Goal: Task Accomplishment & Management: Complete application form

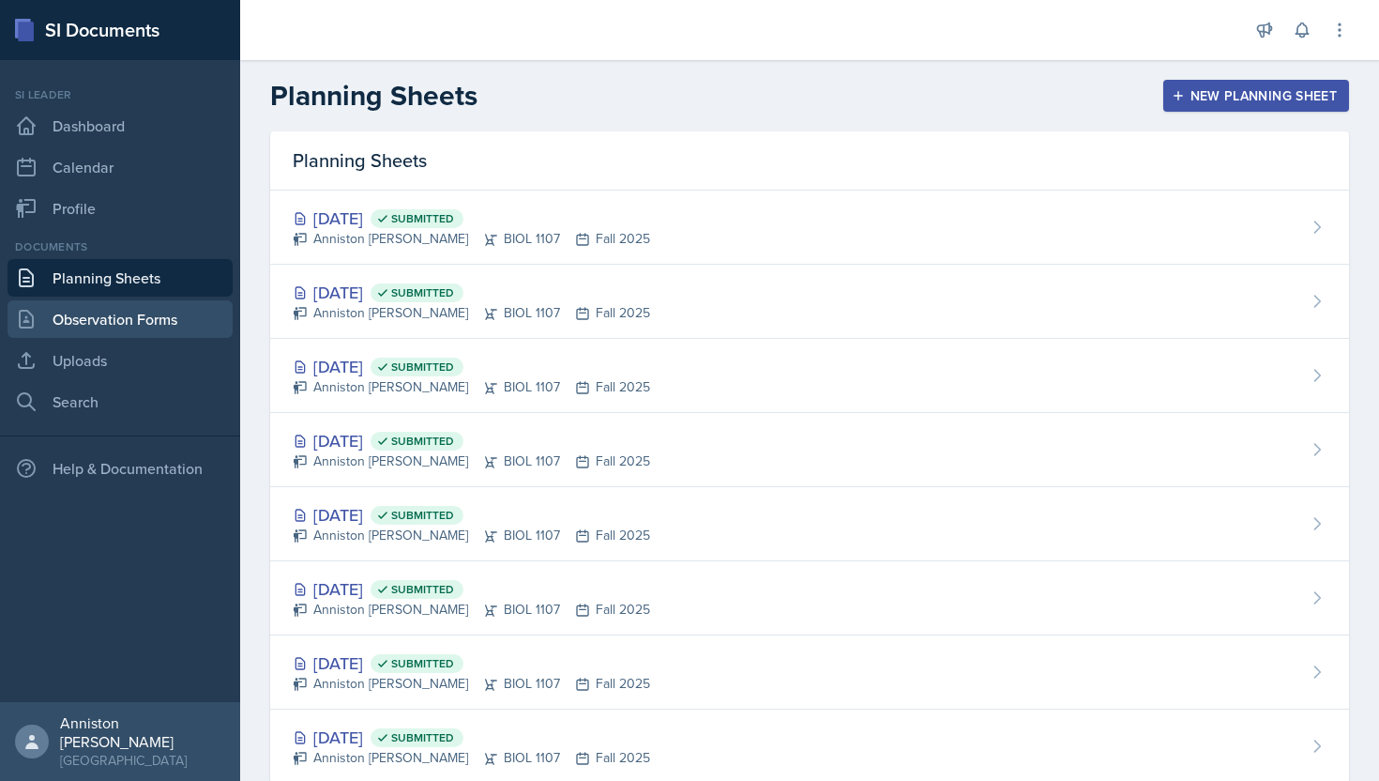
click at [128, 316] on link "Observation Forms" at bounding box center [120, 319] width 225 height 38
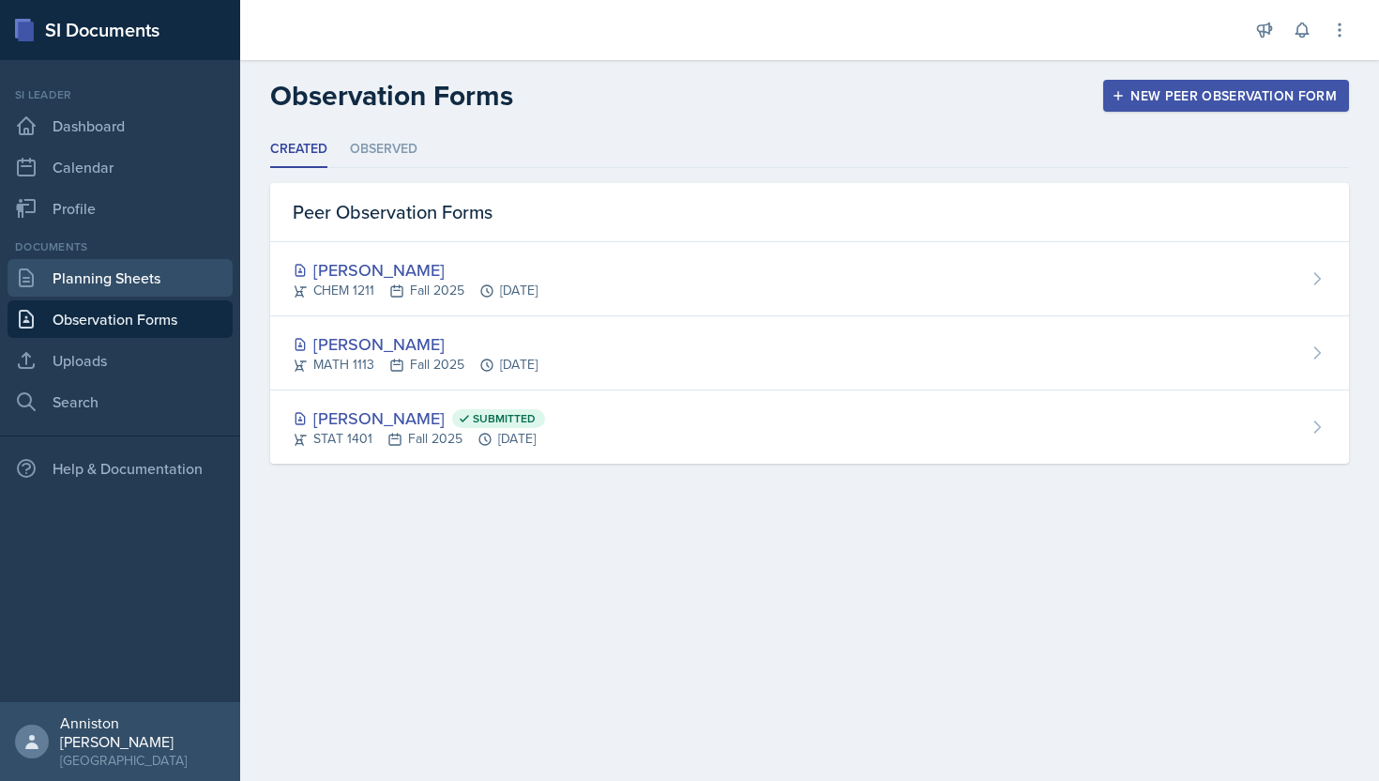
click at [175, 266] on link "Planning Sheets" at bounding box center [120, 278] width 225 height 38
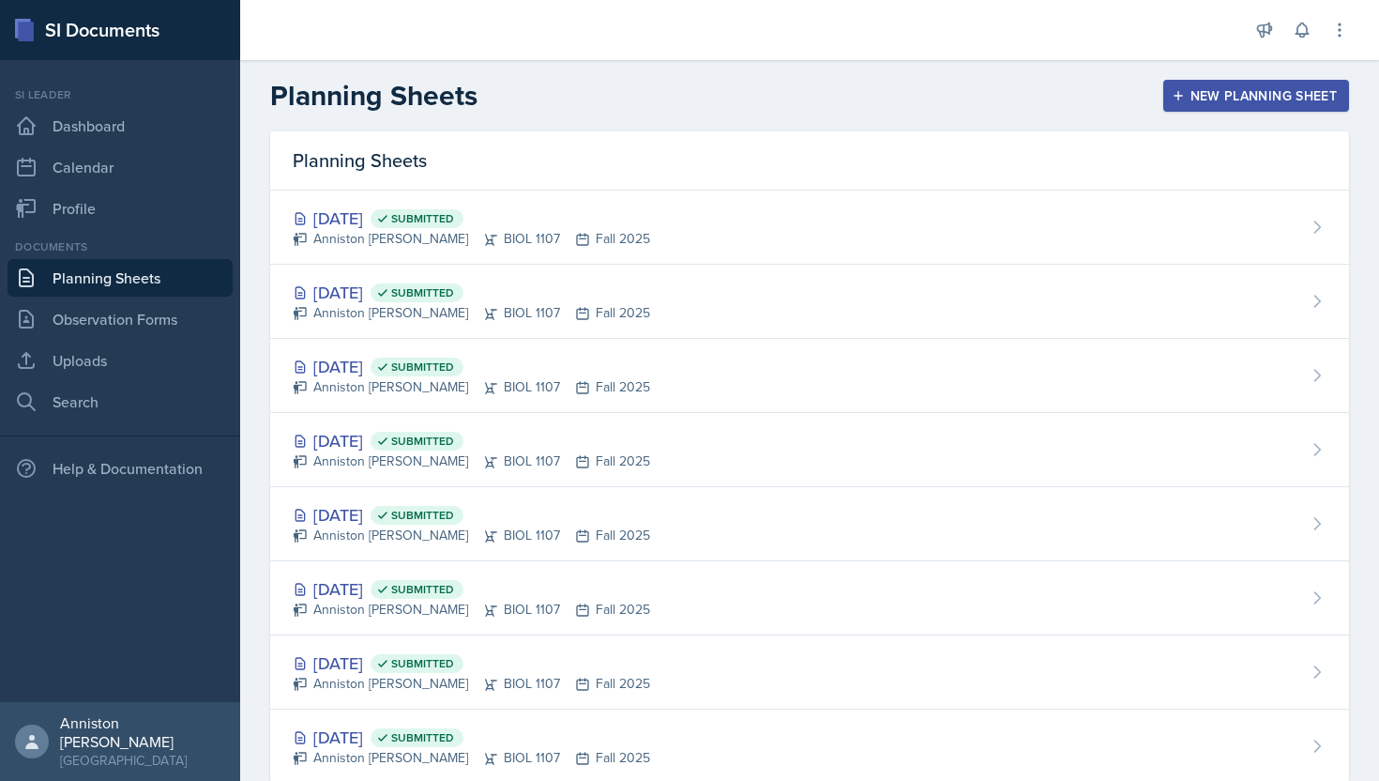
click at [1228, 88] on div "New Planning Sheet" at bounding box center [1256, 95] width 161 height 15
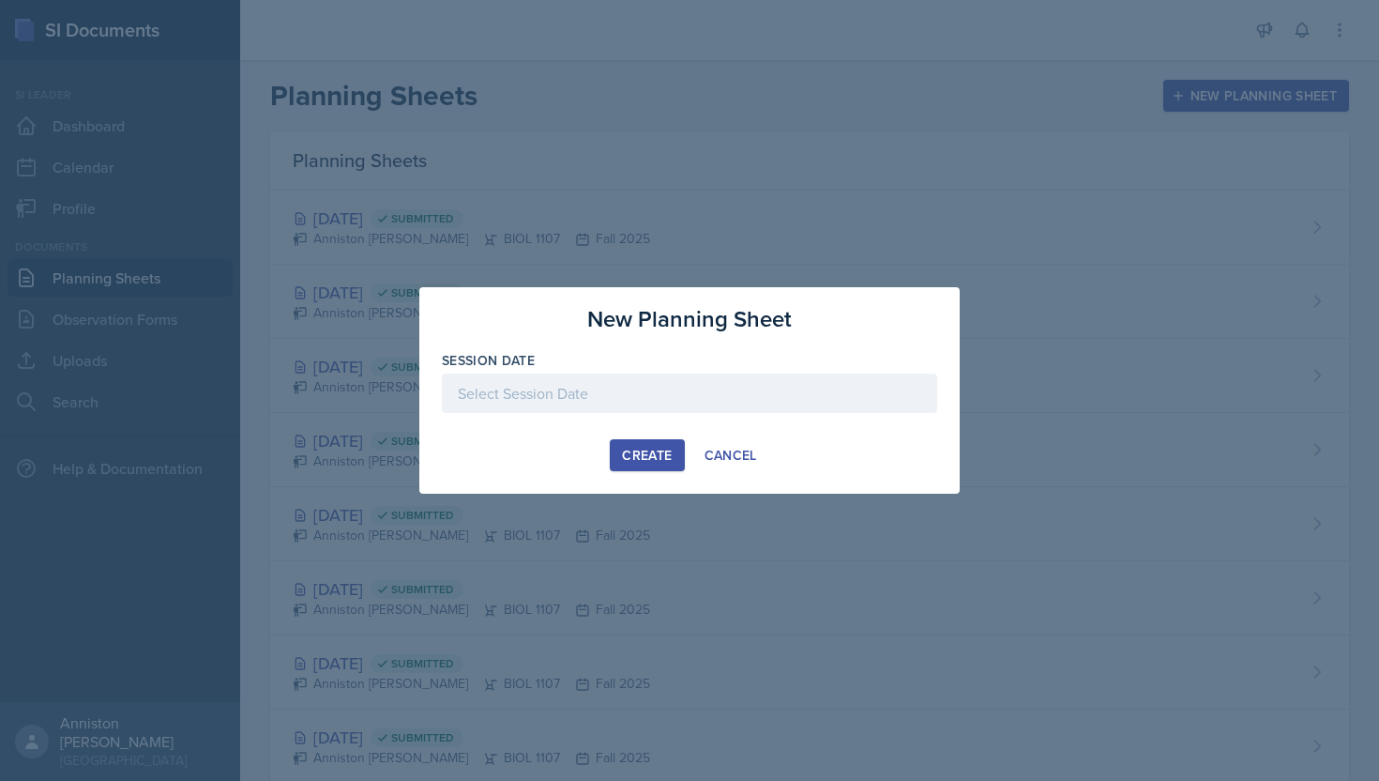
click at [704, 385] on div at bounding box center [689, 392] width 495 height 39
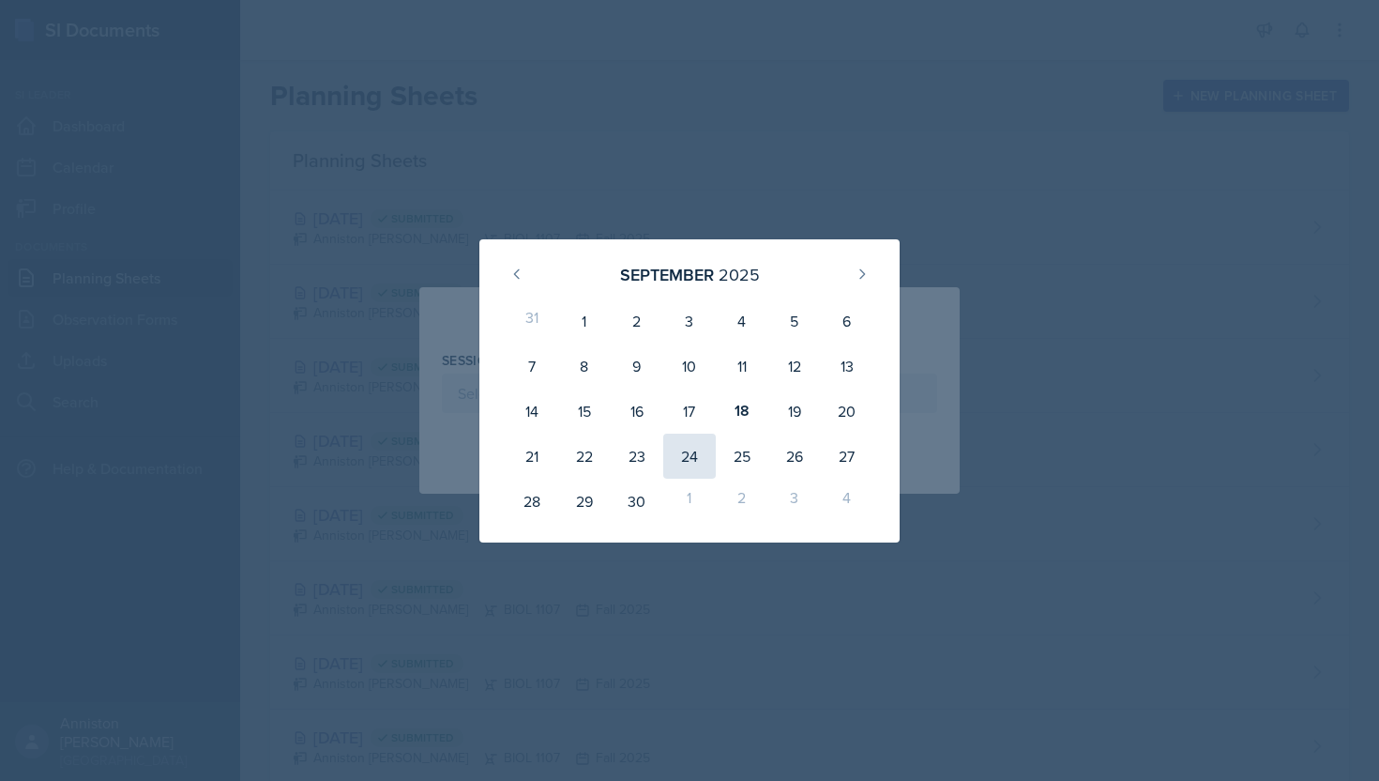
click at [688, 464] on div "24" at bounding box center [689, 455] width 53 height 45
type input "[DATE]"
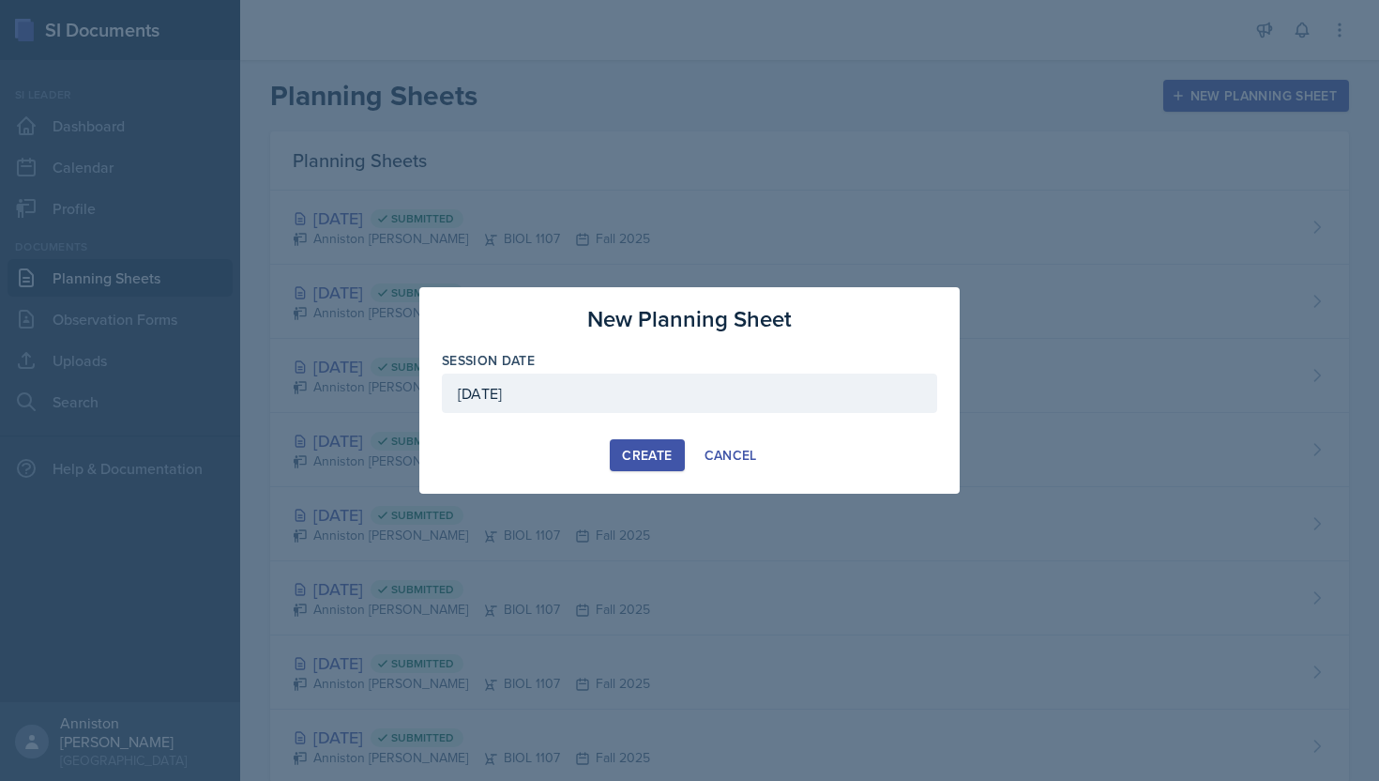
click at [659, 454] on div "Create" at bounding box center [647, 455] width 50 height 15
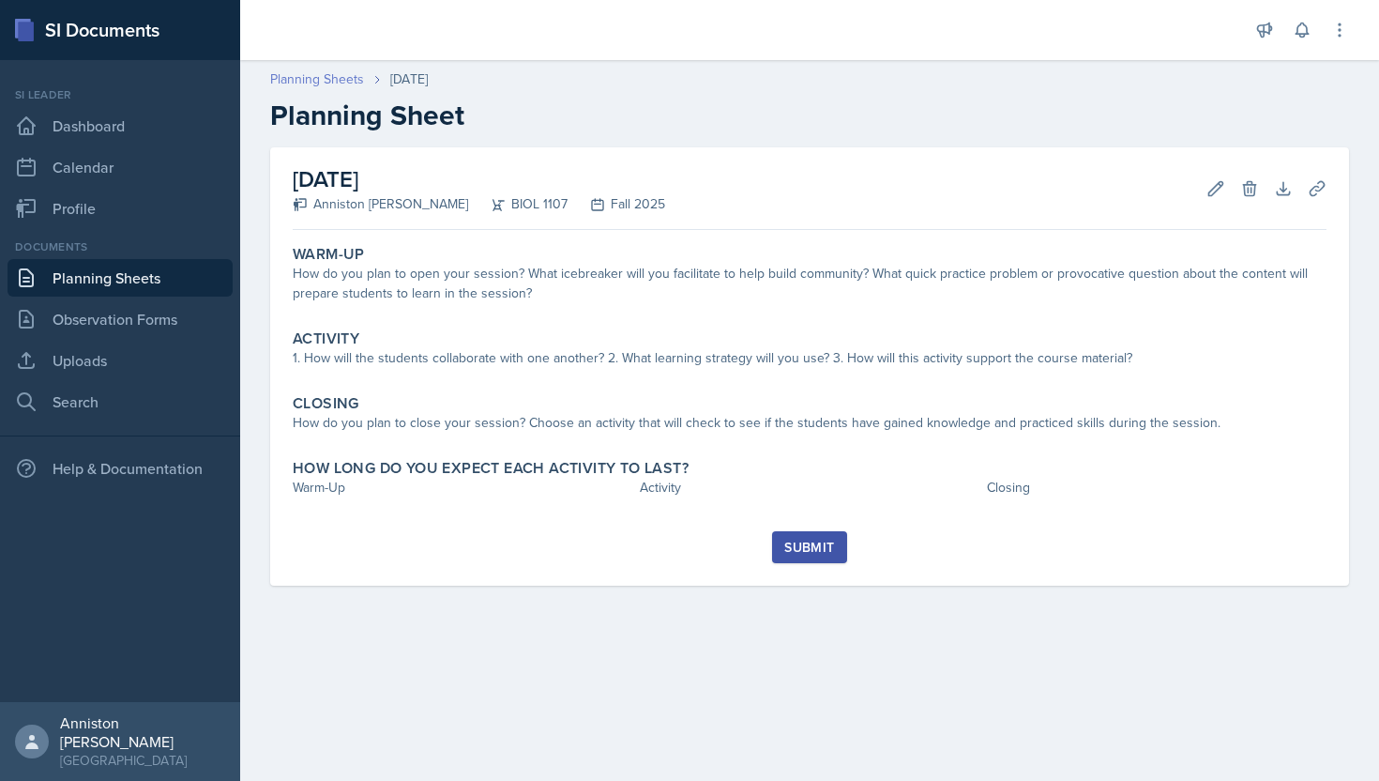
click at [350, 79] on link "Planning Sheets" at bounding box center [317, 79] width 94 height 20
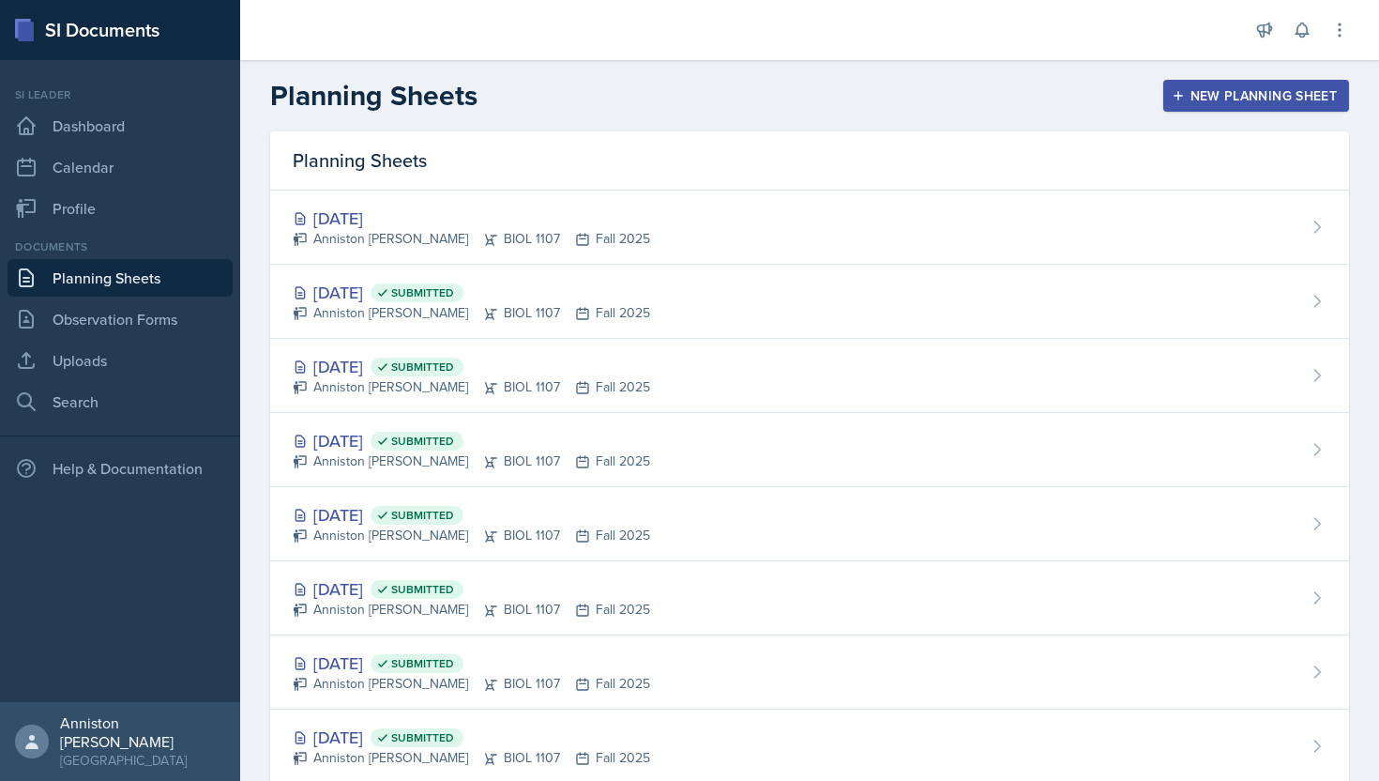
click at [1216, 90] on div "New Planning Sheet" at bounding box center [1256, 95] width 161 height 15
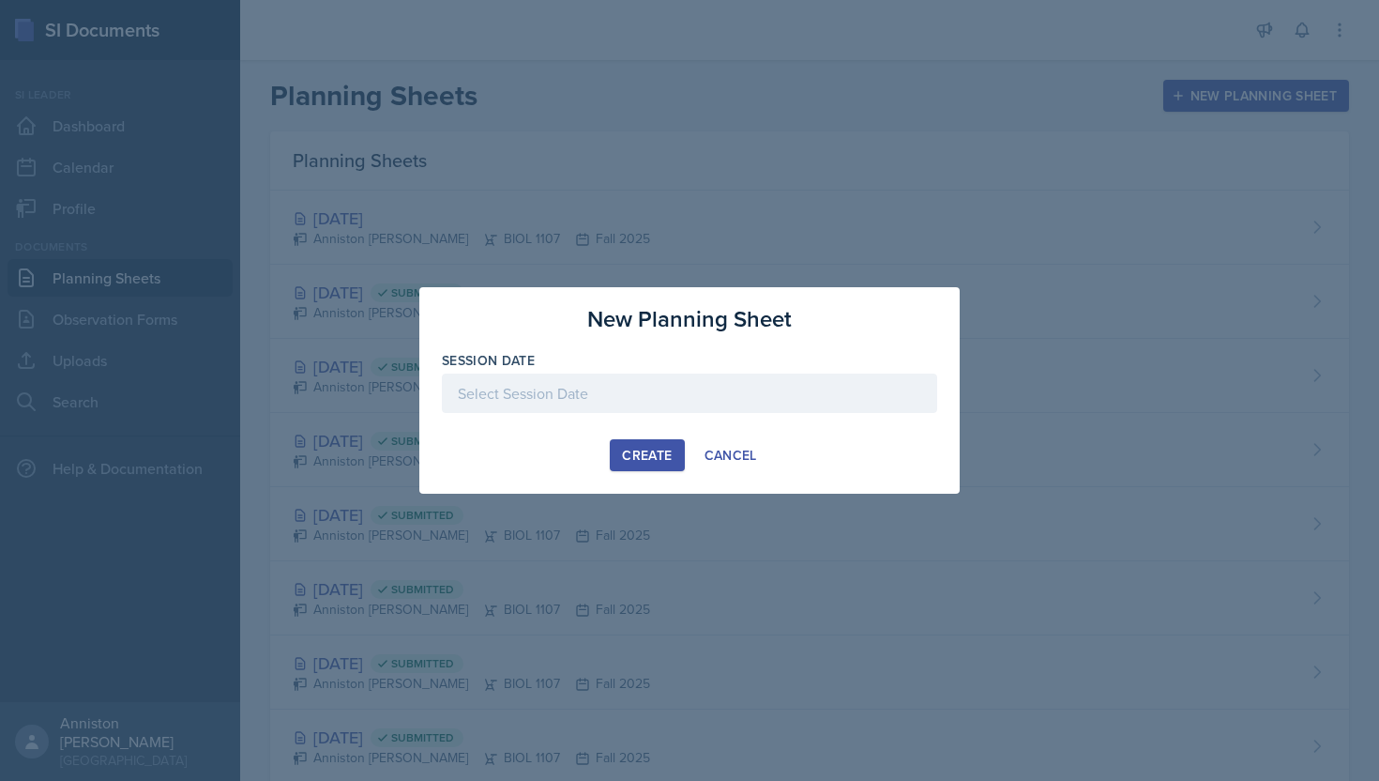
click at [745, 397] on div at bounding box center [689, 392] width 495 height 39
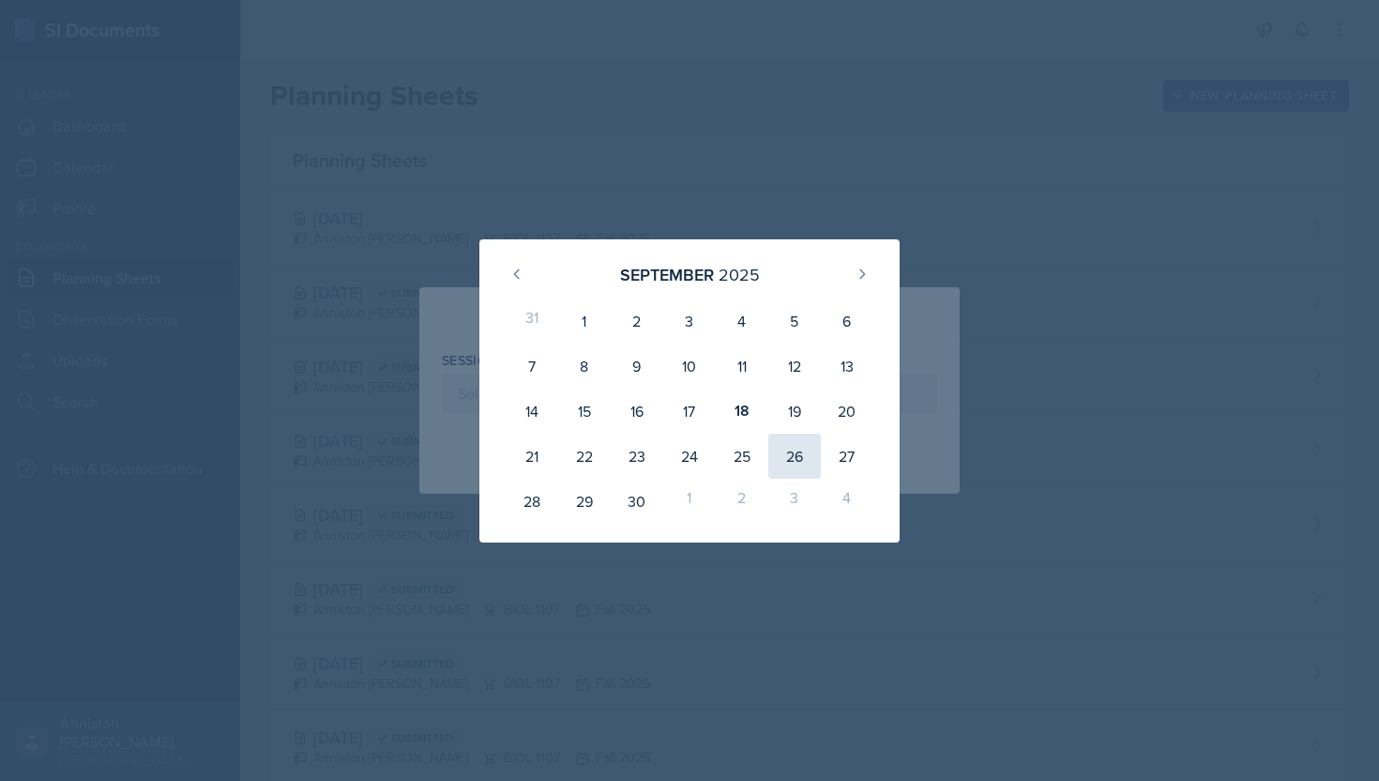
click at [813, 456] on div "26" at bounding box center [794, 455] width 53 height 45
type input "[DATE]"
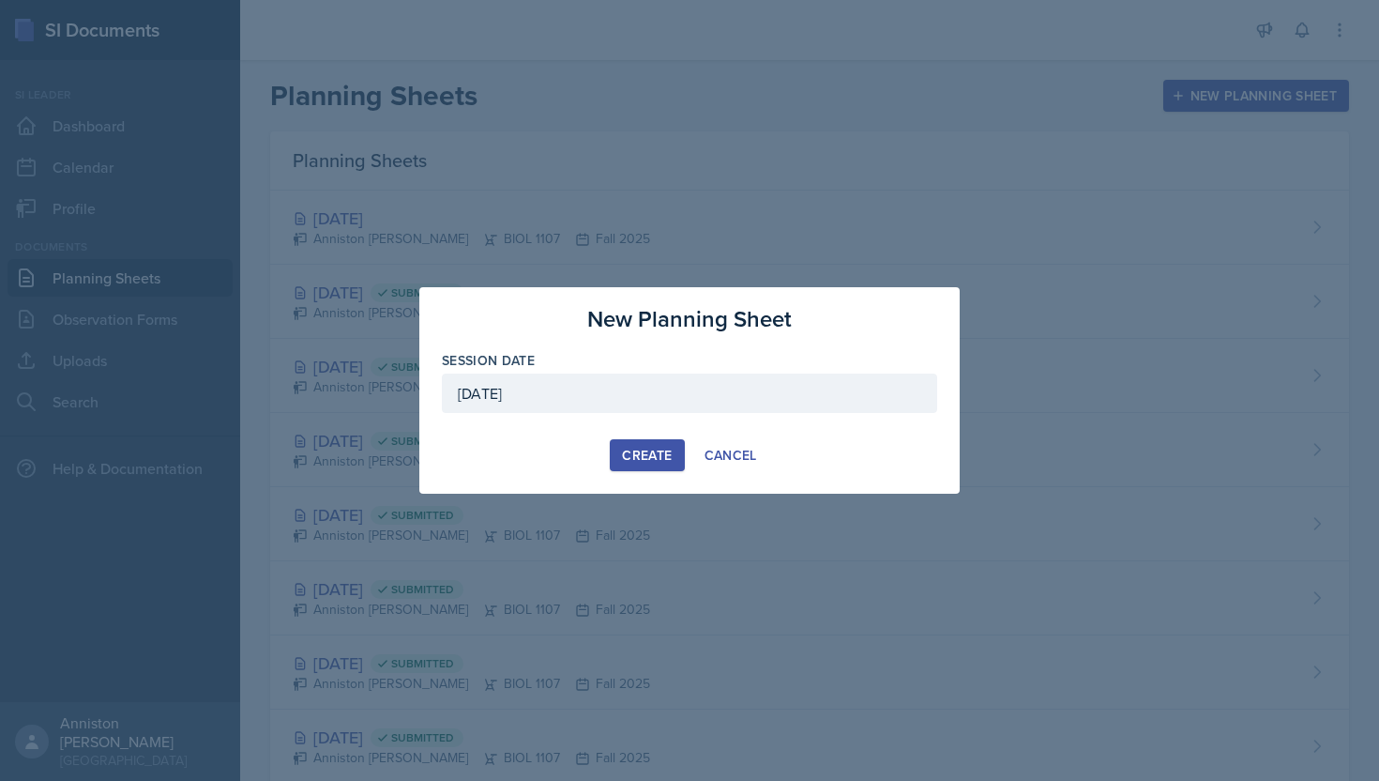
click at [654, 453] on div "Create" at bounding box center [647, 455] width 50 height 15
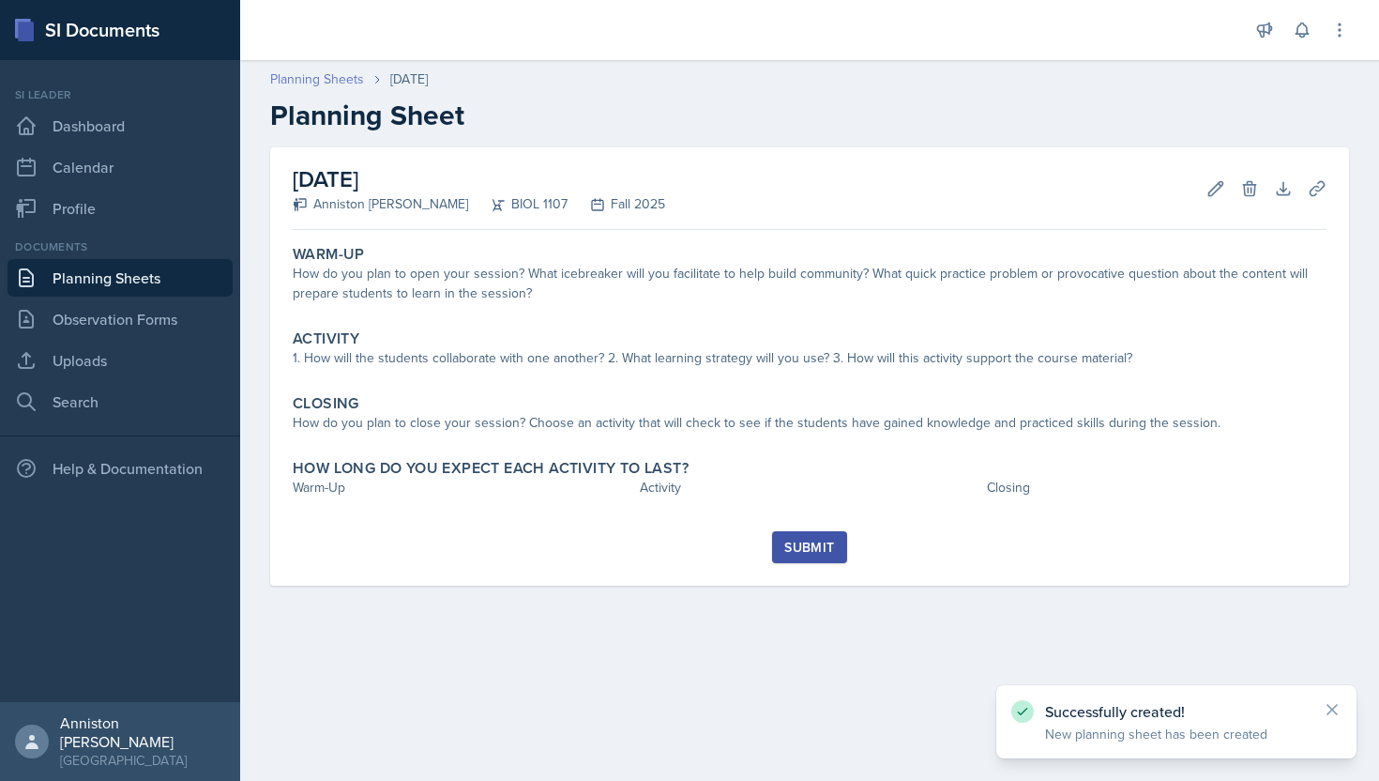
click at [316, 85] on link "Planning Sheets" at bounding box center [317, 79] width 94 height 20
